Goal: Transaction & Acquisition: Purchase product/service

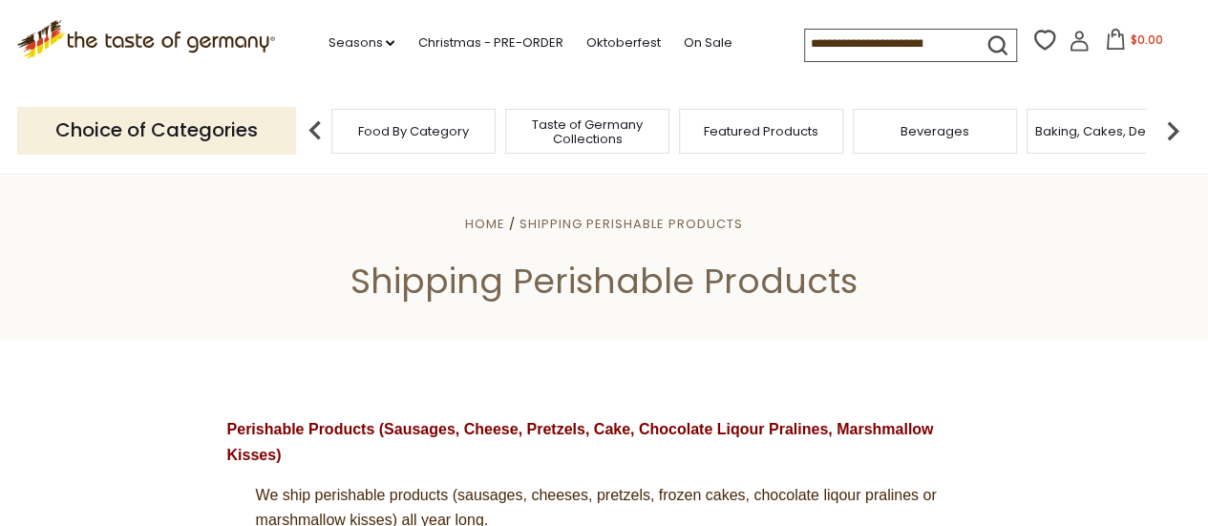
click at [592, 135] on span "Taste of Germany Collections" at bounding box center [587, 131] width 153 height 29
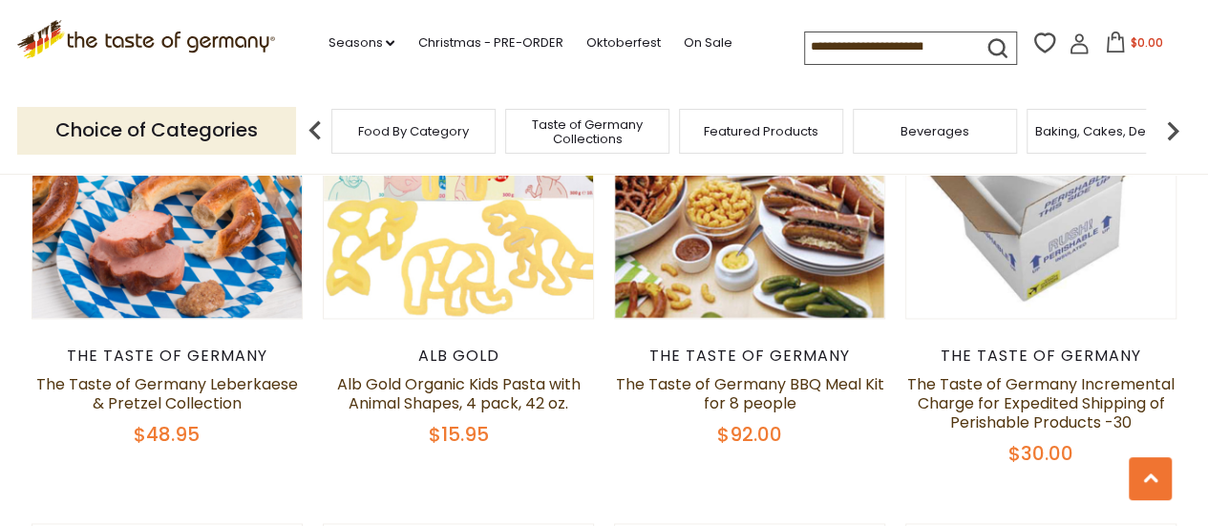
scroll to position [1241, 0]
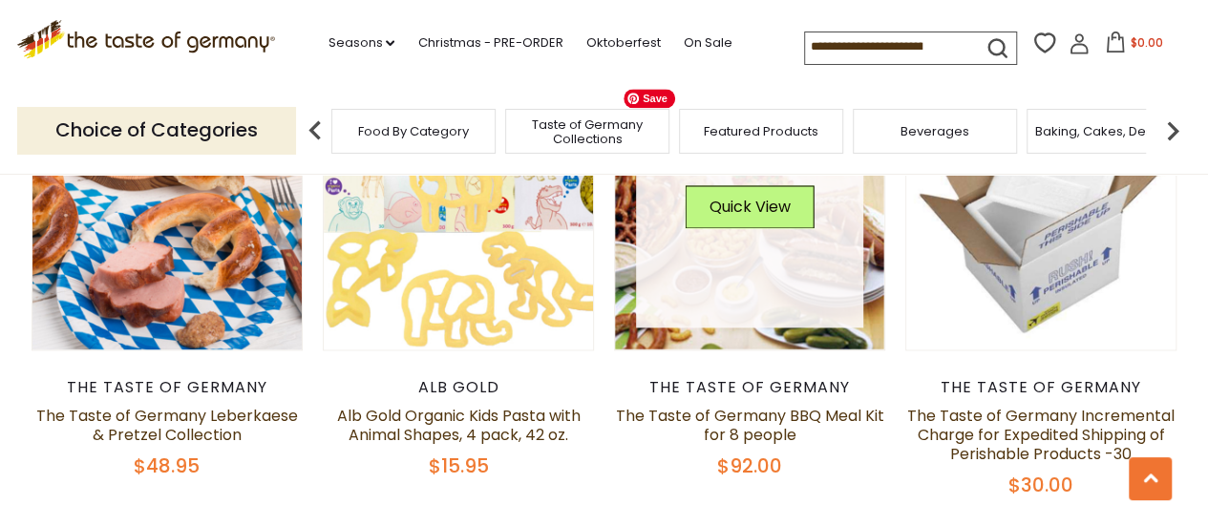
click at [703, 327] on link at bounding box center [749, 214] width 227 height 227
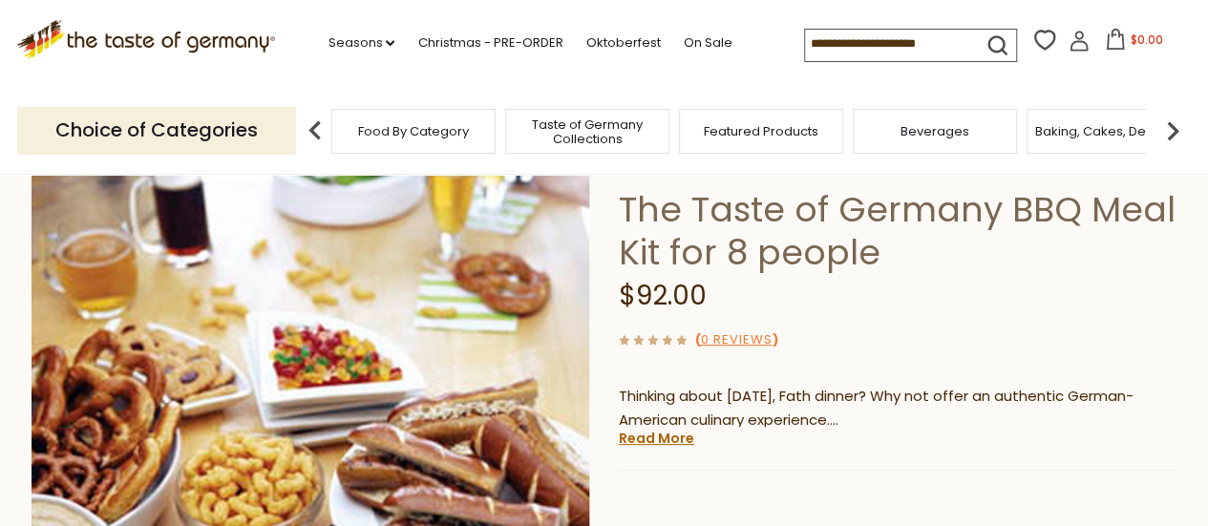
scroll to position [191, 0]
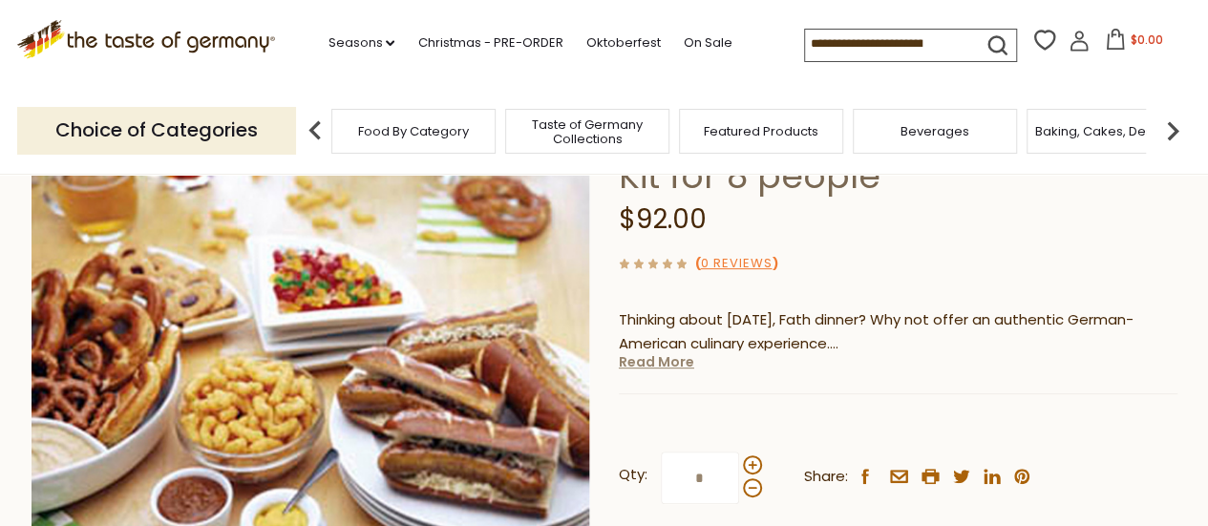
click at [635, 364] on link "Read More" at bounding box center [656, 361] width 75 height 19
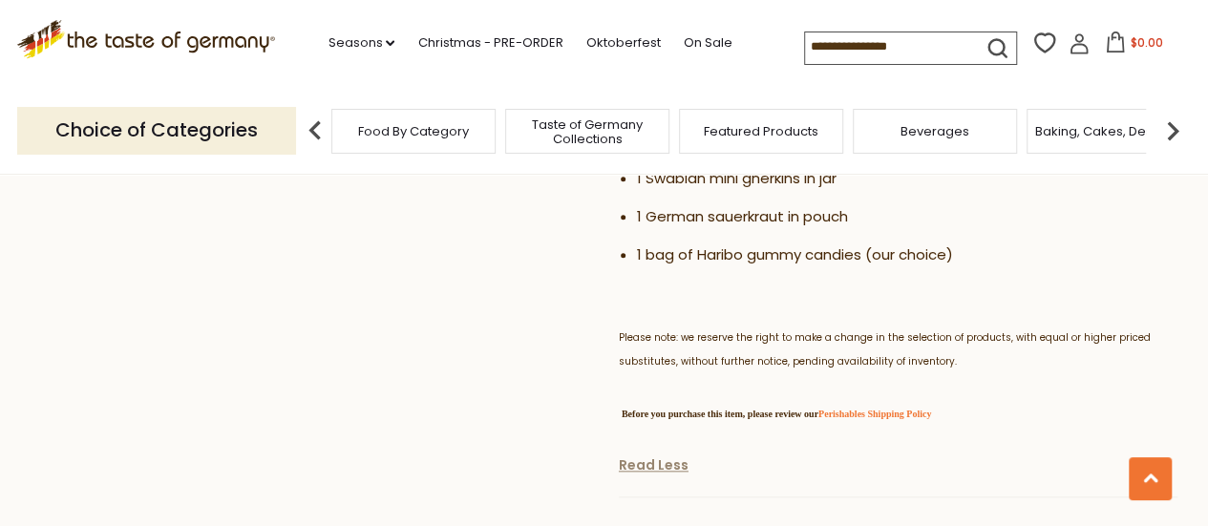
scroll to position [764, 0]
